Goal: Task Accomplishment & Management: Use online tool/utility

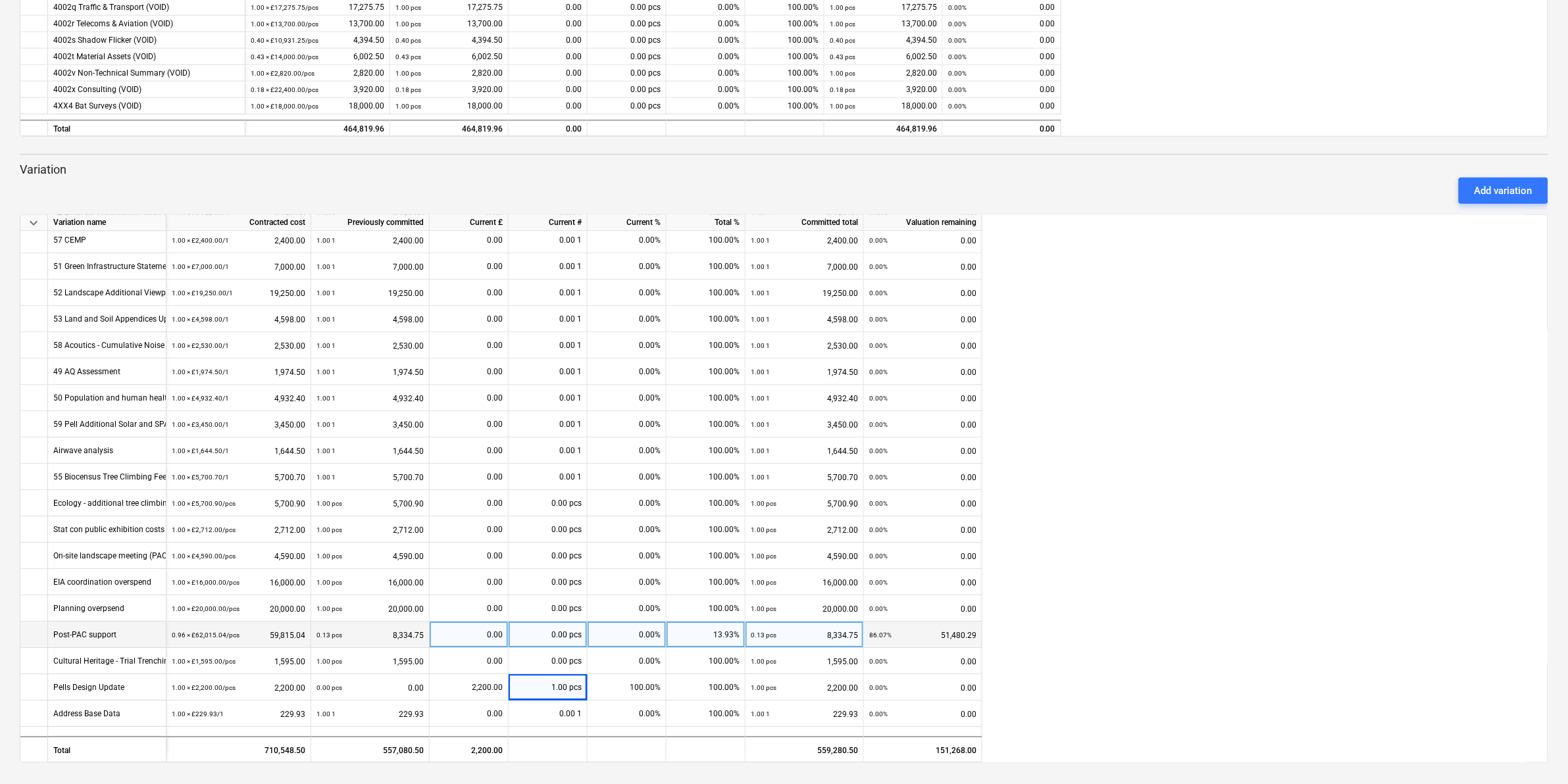
scroll to position [1573, 0]
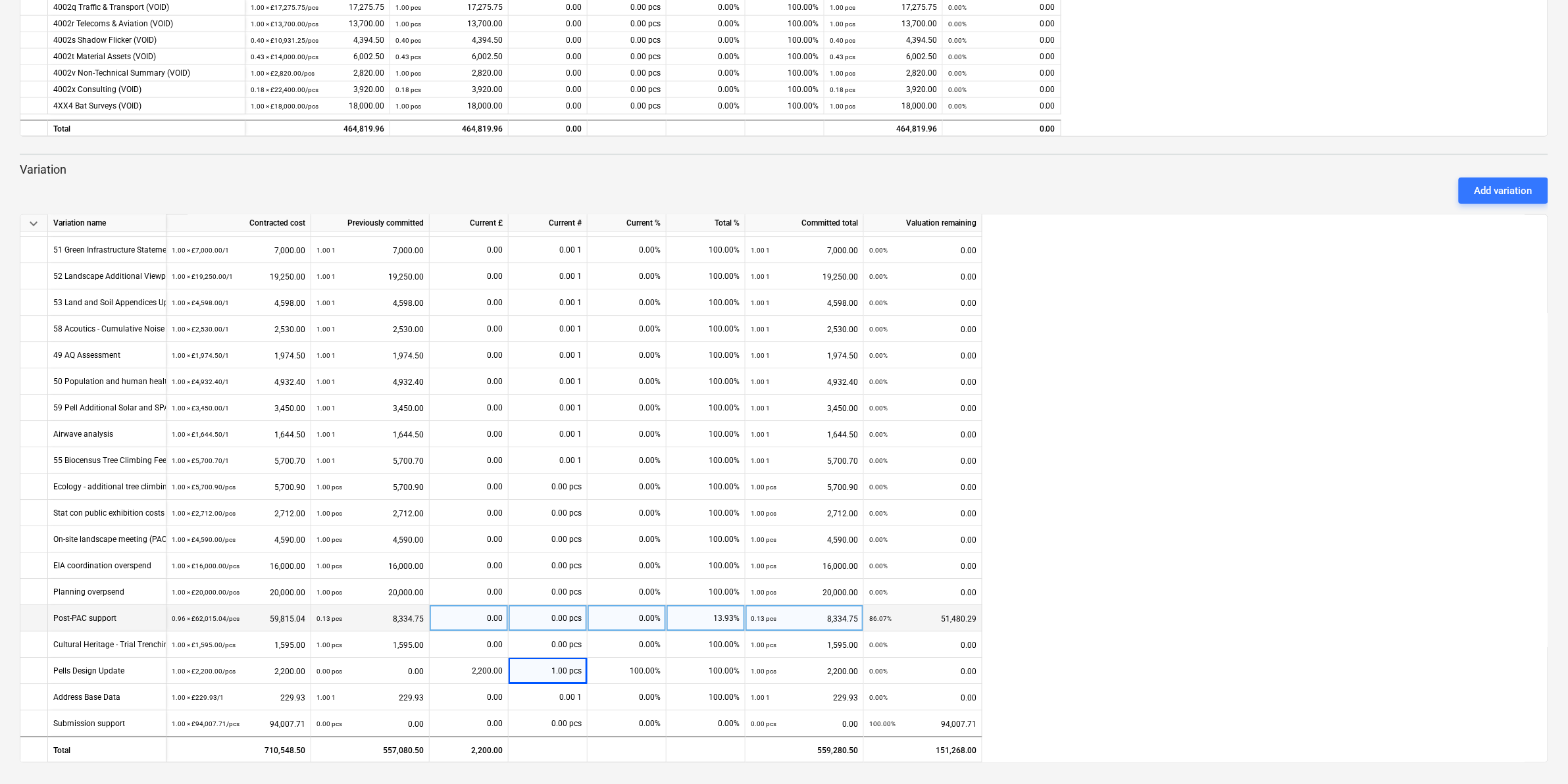
click at [523, 616] on div "0.00 pcs" at bounding box center [547, 618] width 79 height 26
type input "15585.55"
click at [461, 616] on div "51,480.29" at bounding box center [469, 618] width 68 height 26
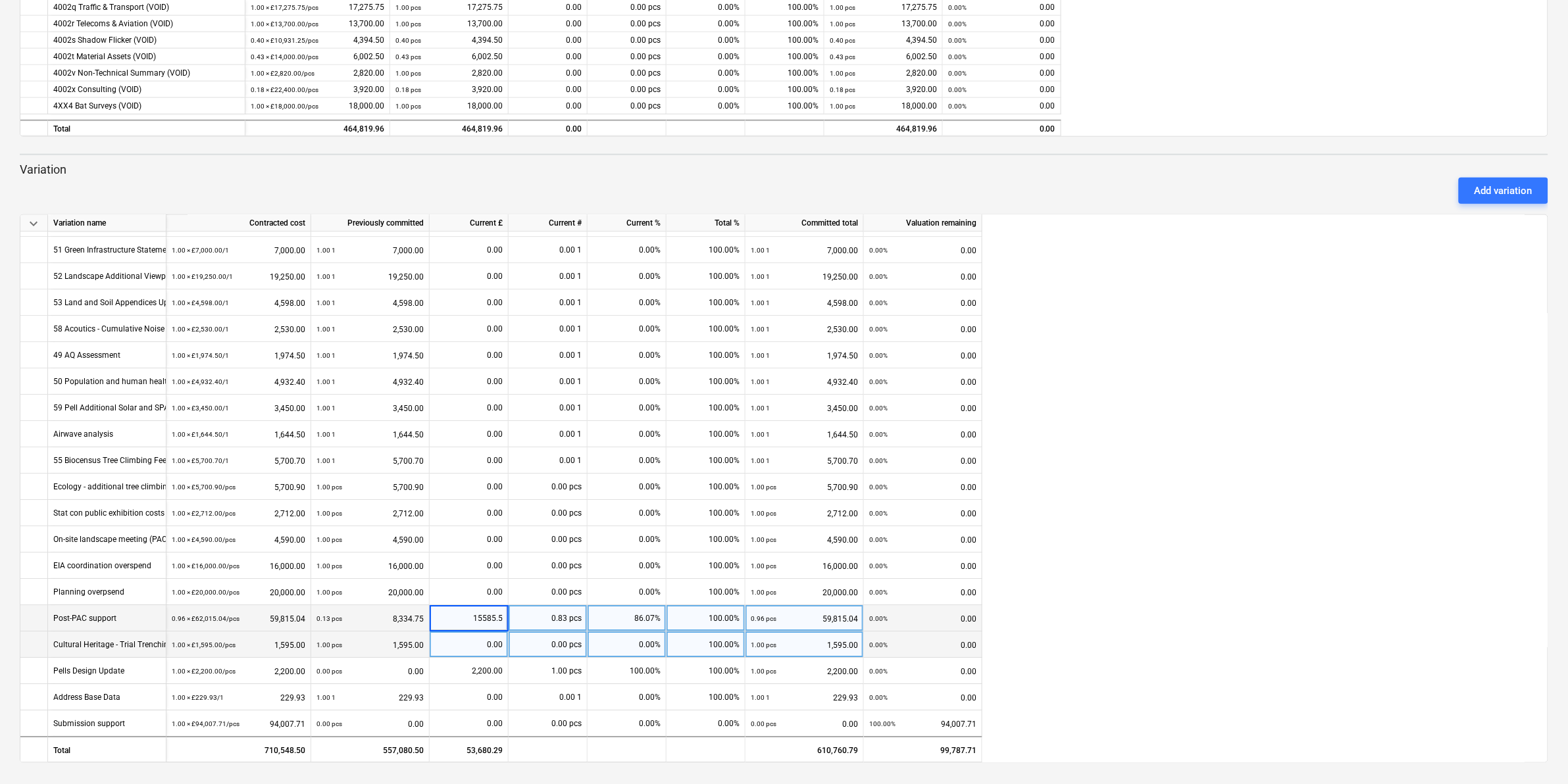
type input "15585.55"
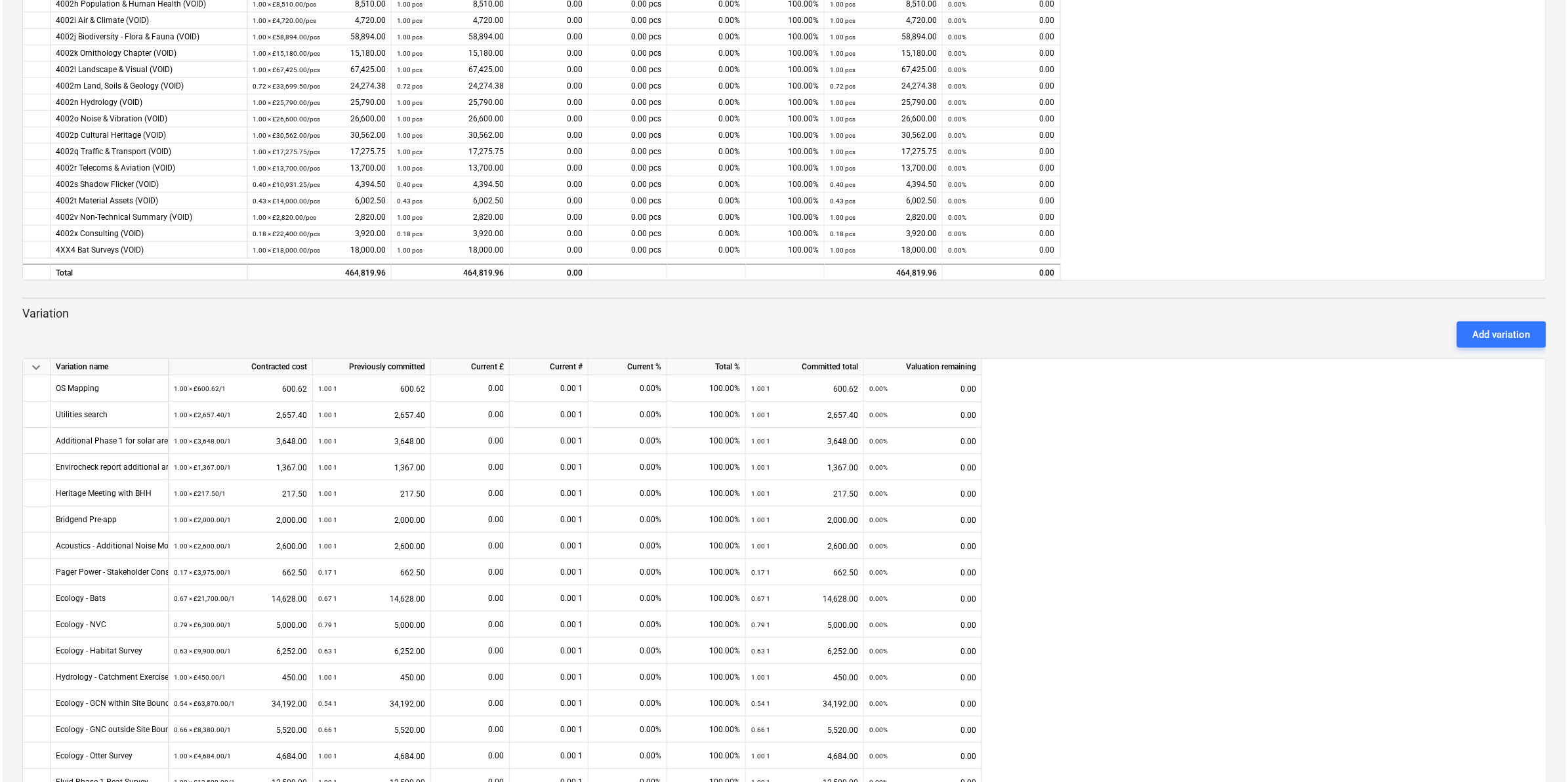
scroll to position [0, 0]
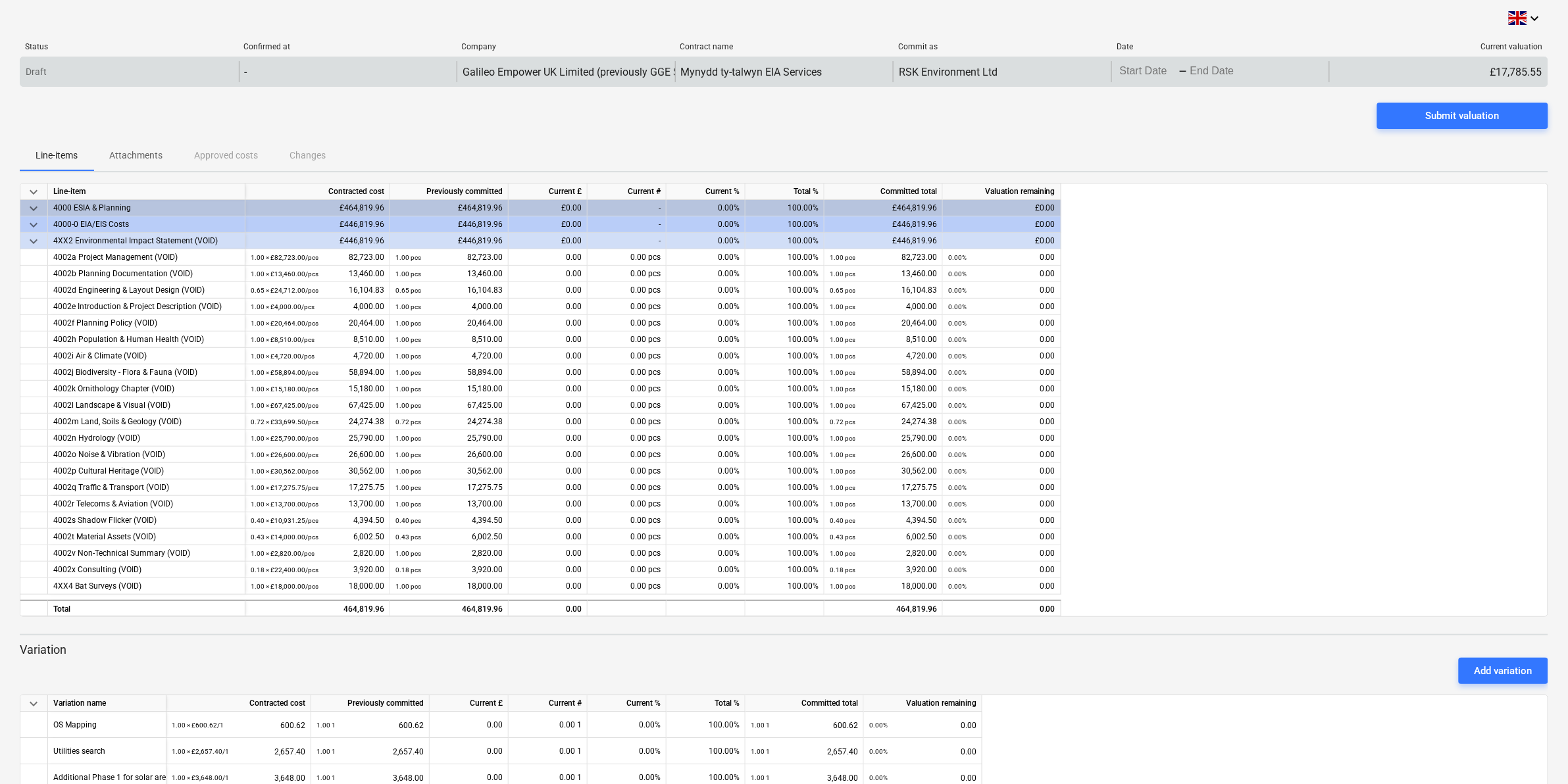
click at [1156, 69] on body "keyboard_arrow_down Status Confirmed at Company Contract name Commit as Date Cu…" at bounding box center [784, 392] width 1568 height 784
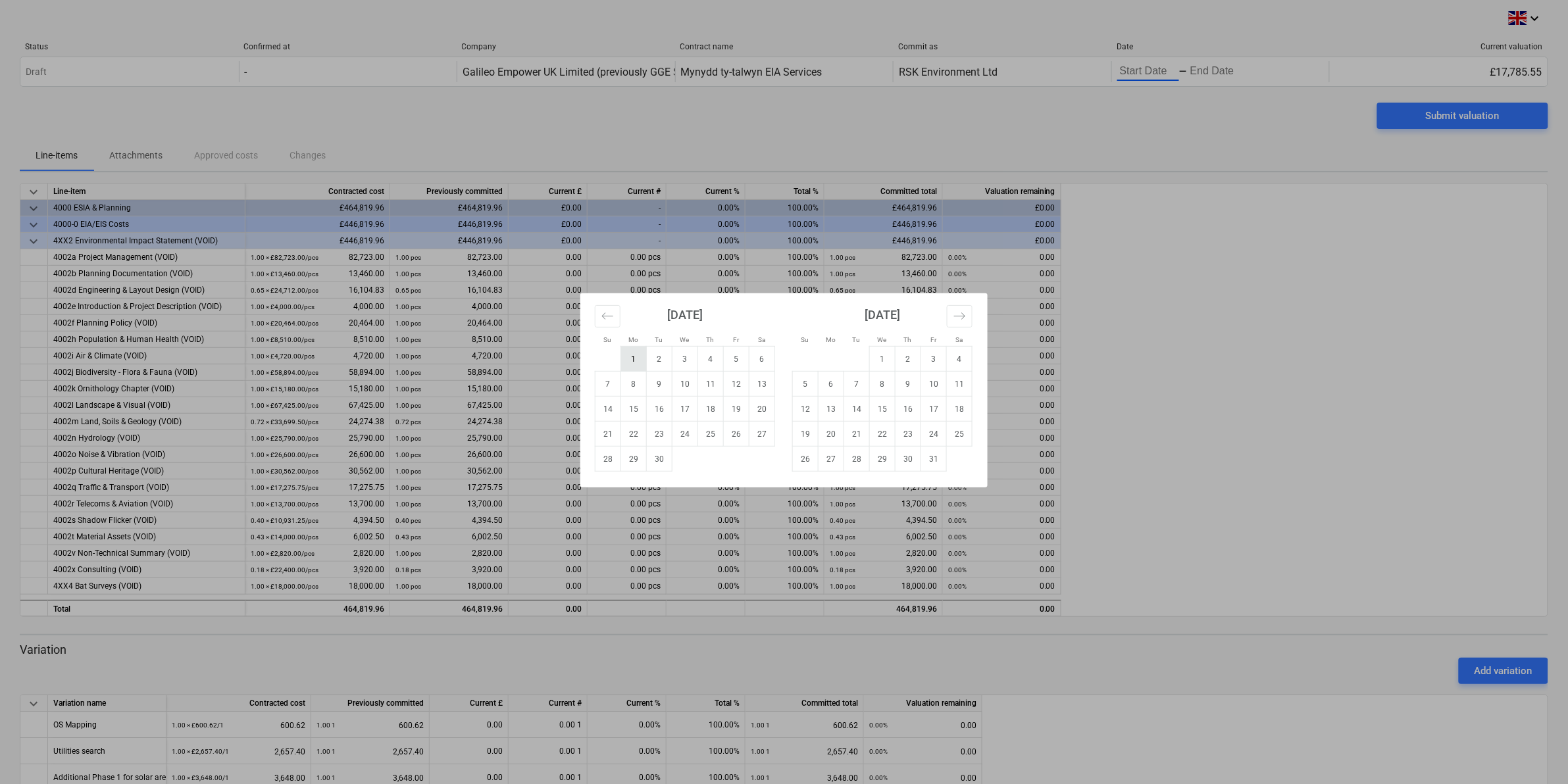
click at [632, 365] on td "1" at bounding box center [634, 359] width 26 height 25
type input "[DATE]"
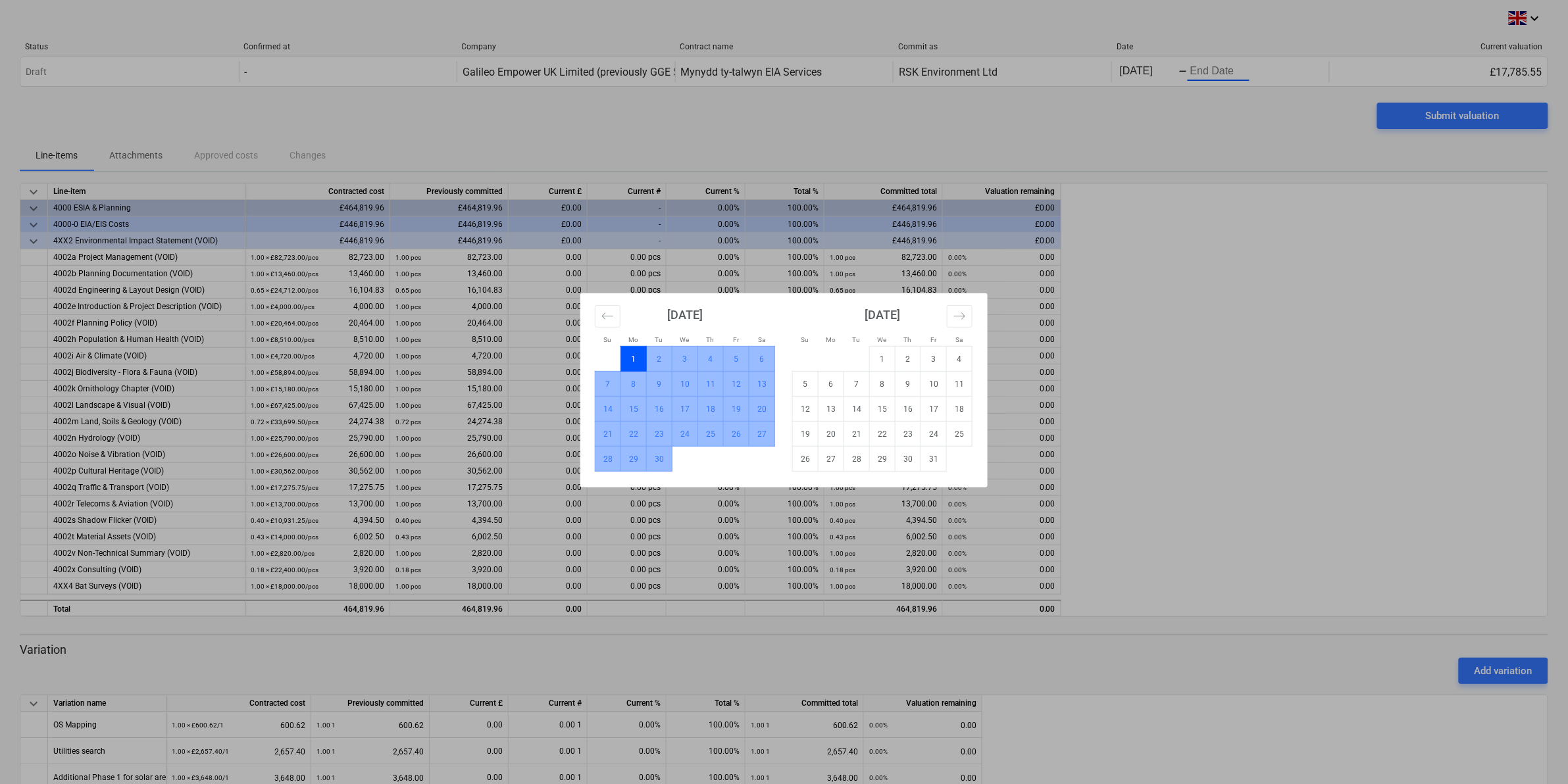
click at [658, 459] on td "30" at bounding box center [659, 459] width 26 height 25
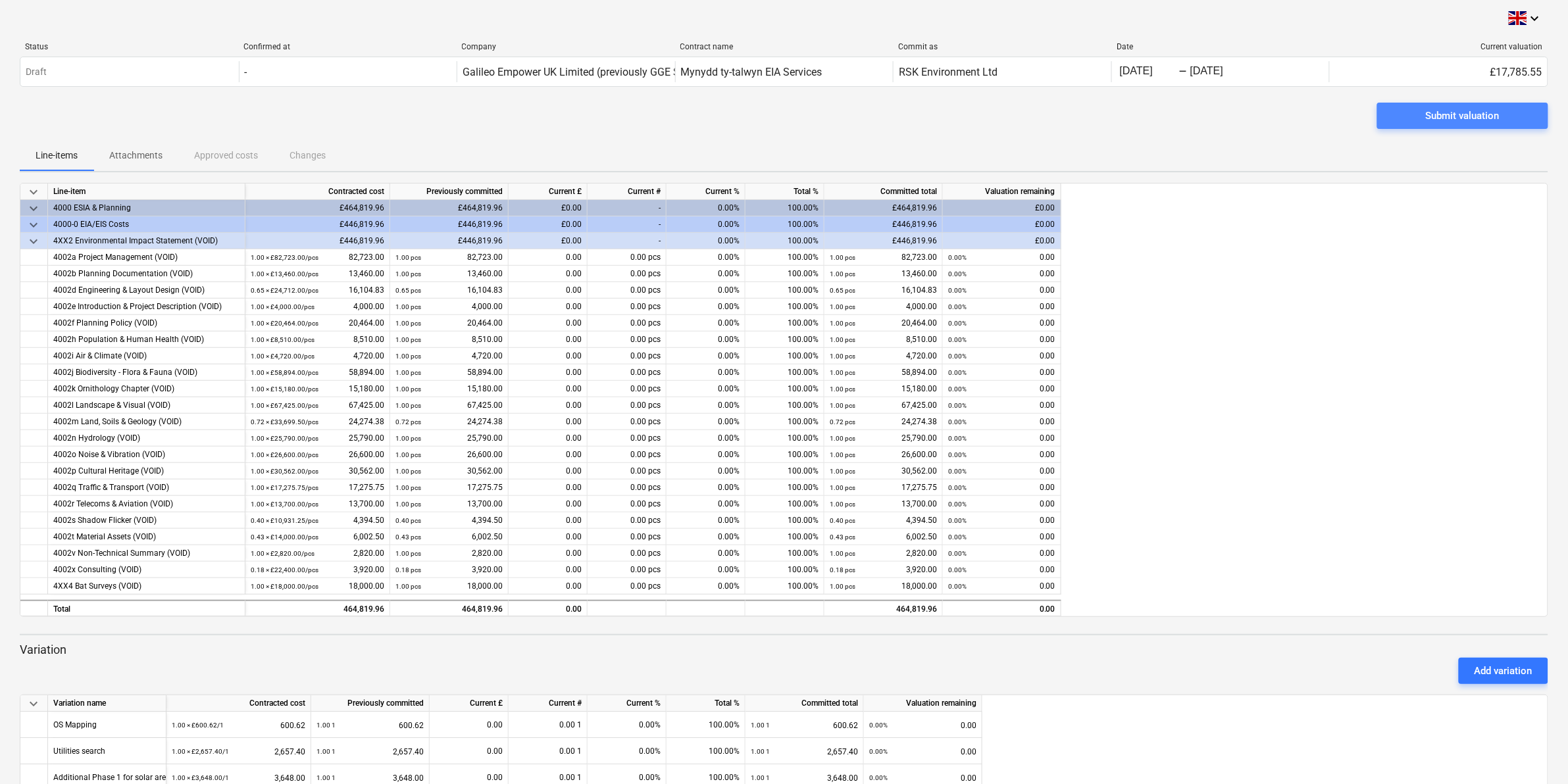
click at [1499, 119] on div "Submit valuation" at bounding box center [1462, 116] width 74 height 17
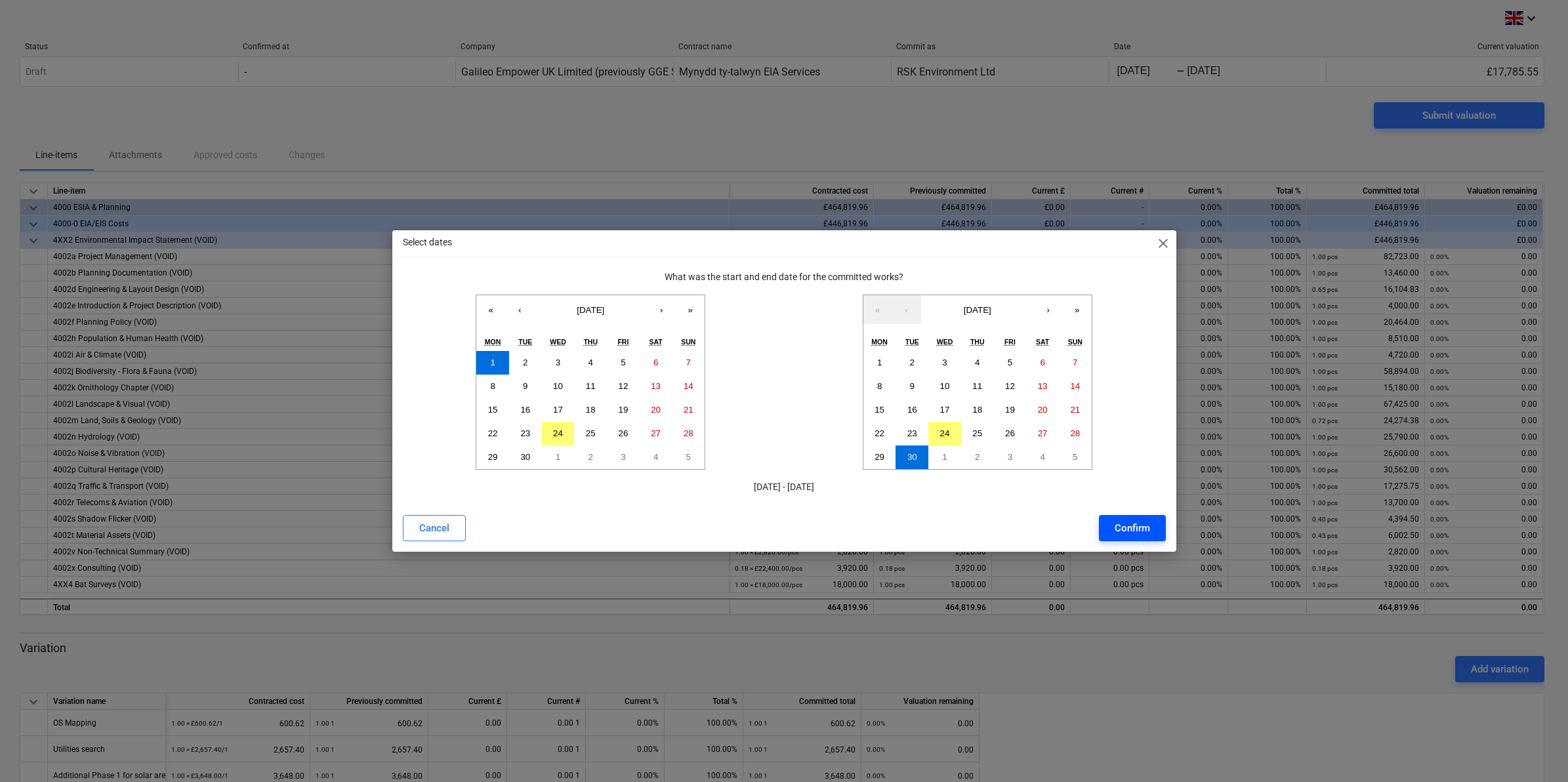
click at [1141, 527] on div "Confirm" at bounding box center [1133, 528] width 36 height 17
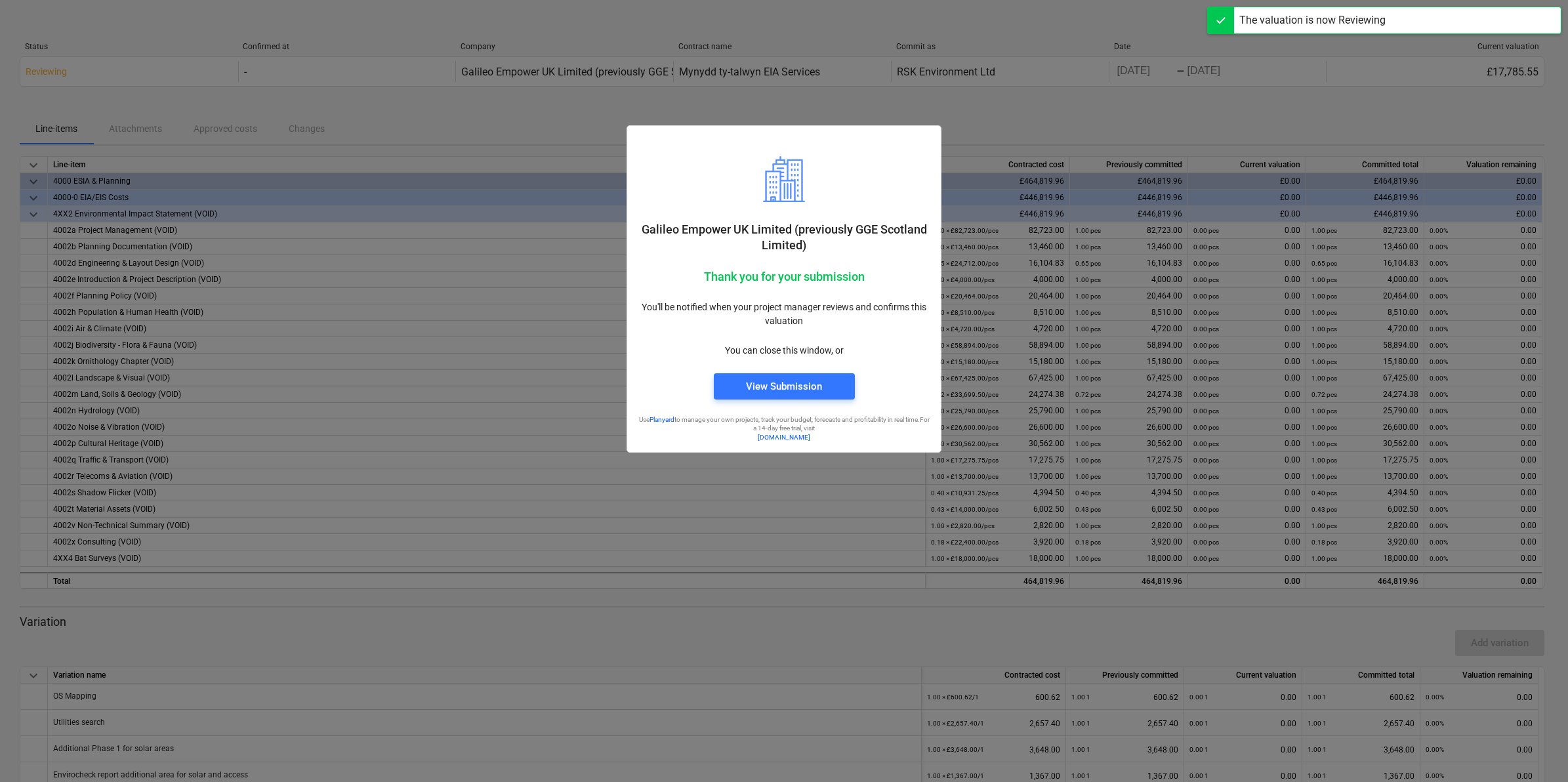
click at [1035, 123] on div at bounding box center [784, 391] width 1568 height 782
